Goal: Task Accomplishment & Management: Manage account settings

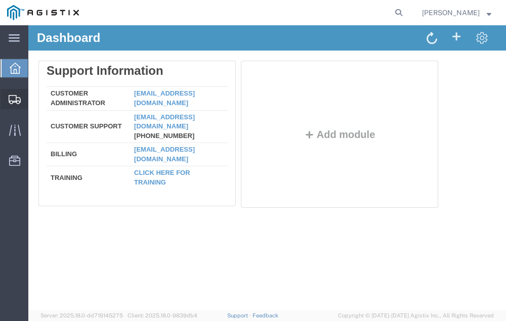
click at [0, 0] on span "Shipment Manager" at bounding box center [0, 0] width 0 height 0
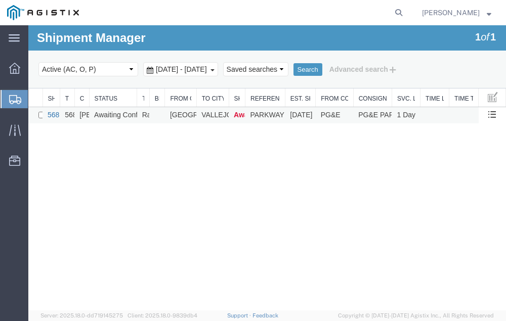
click at [53, 113] on link "56814154" at bounding box center [63, 115] width 31 height 8
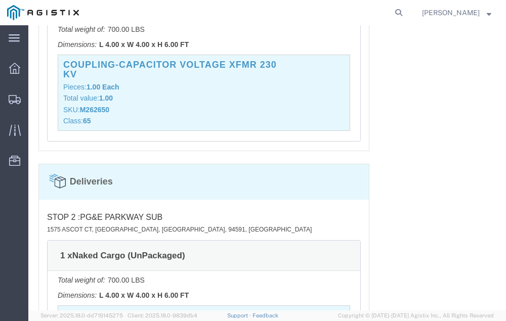
scroll to position [1192, 0]
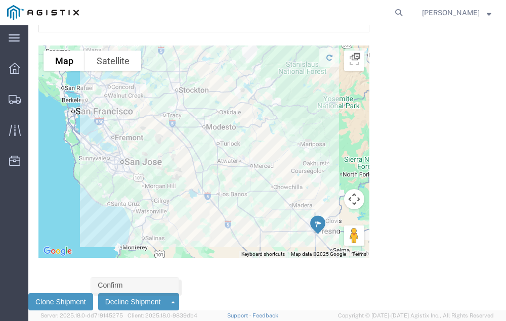
click link "Confirm"
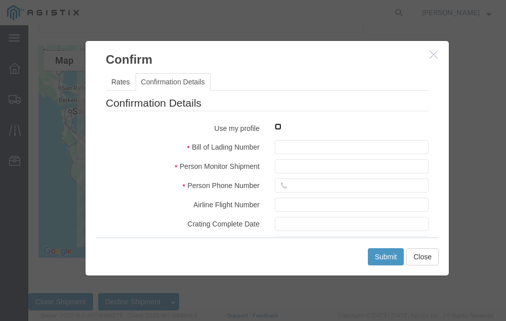
click input "checkbox"
checkbox input "true"
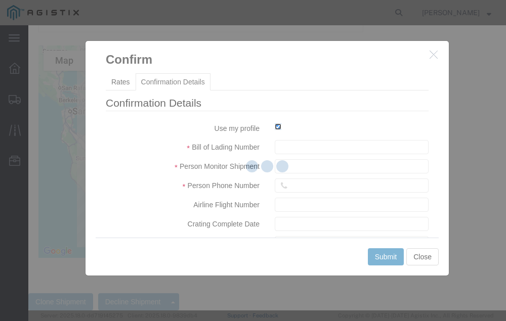
type input "Neil Coehlo"
type input "559-217-7289"
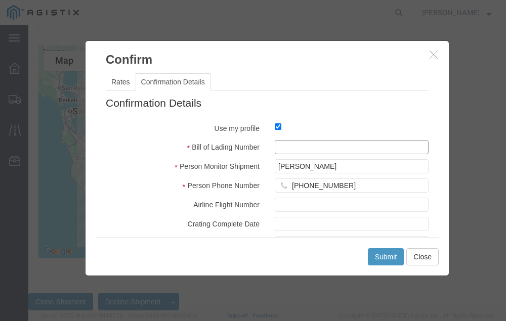
click input "text"
type input "56814154"
click button "Submit"
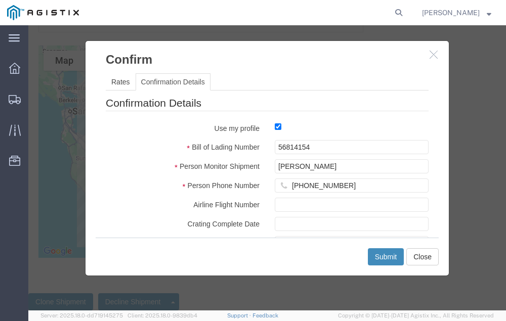
scroll to position [0, 0]
